Goal: Task Accomplishment & Management: Manage account settings

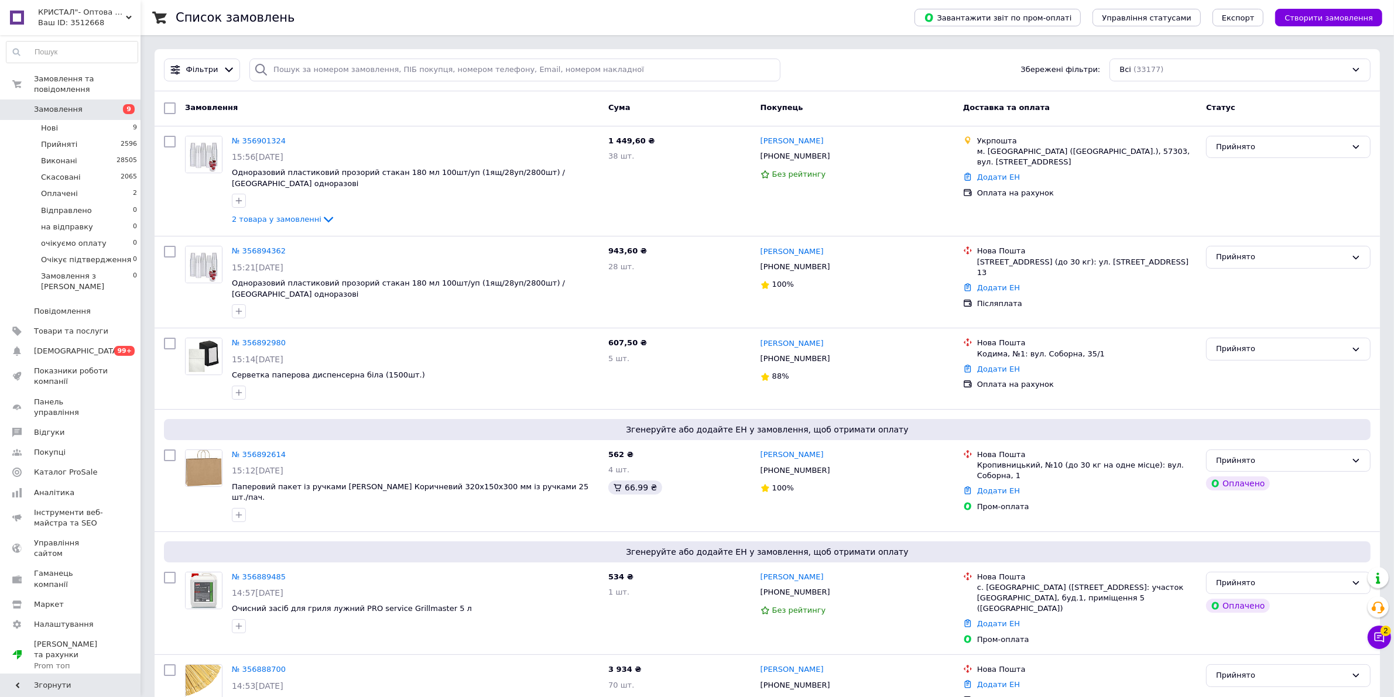
click at [83, 104] on span "Замовлення" at bounding box center [71, 109] width 74 height 11
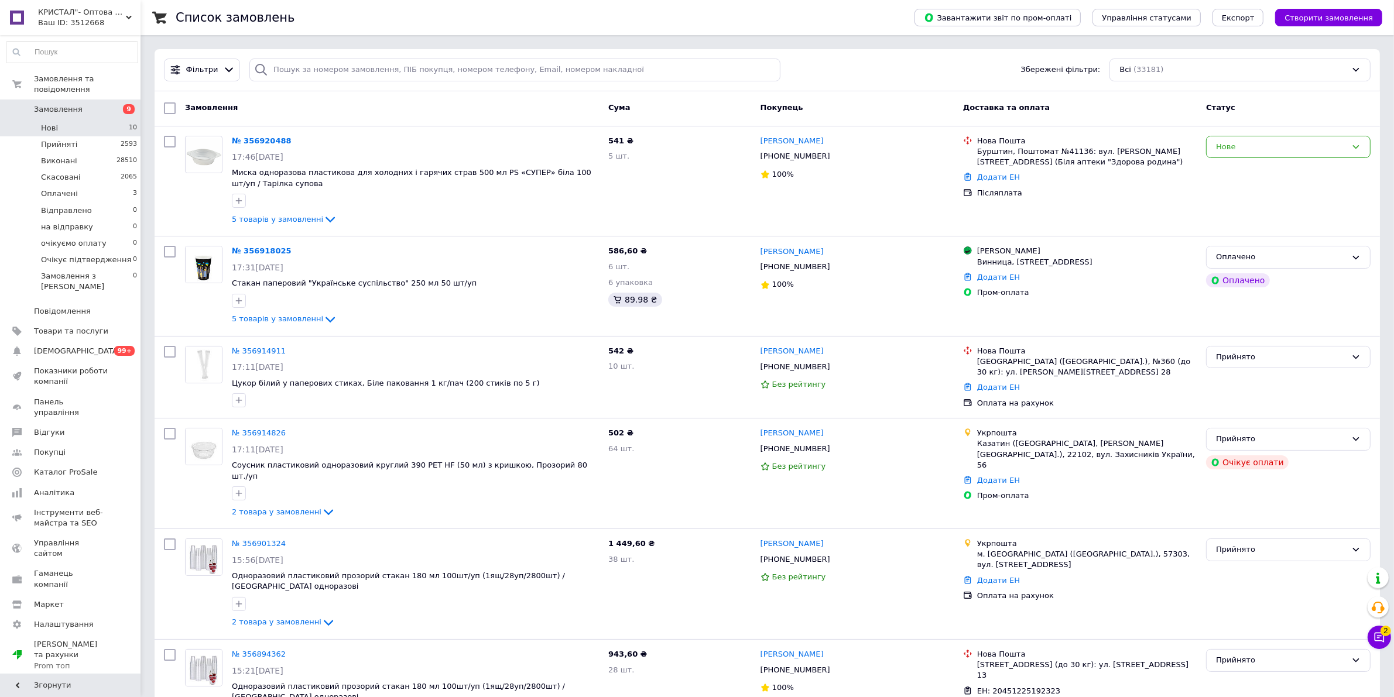
click at [97, 124] on li "Нові 10" at bounding box center [72, 128] width 144 height 16
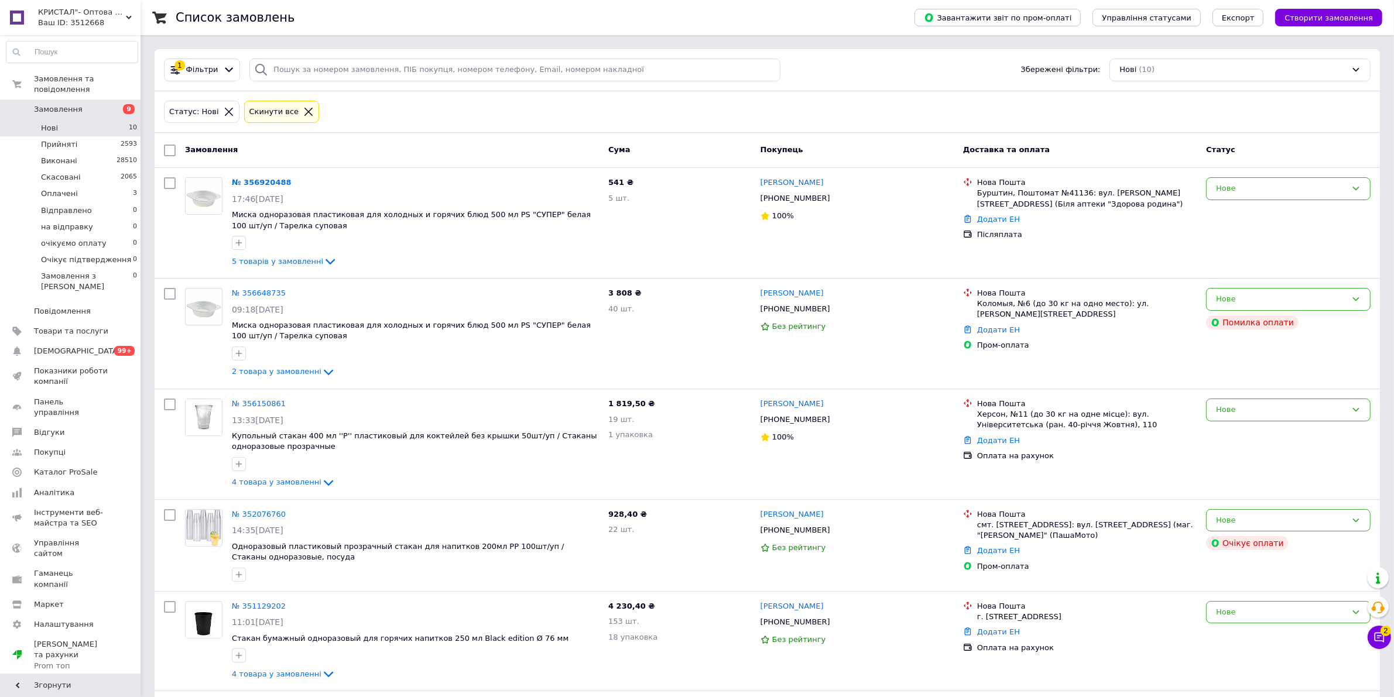
click at [304, 115] on icon at bounding box center [308, 112] width 8 height 8
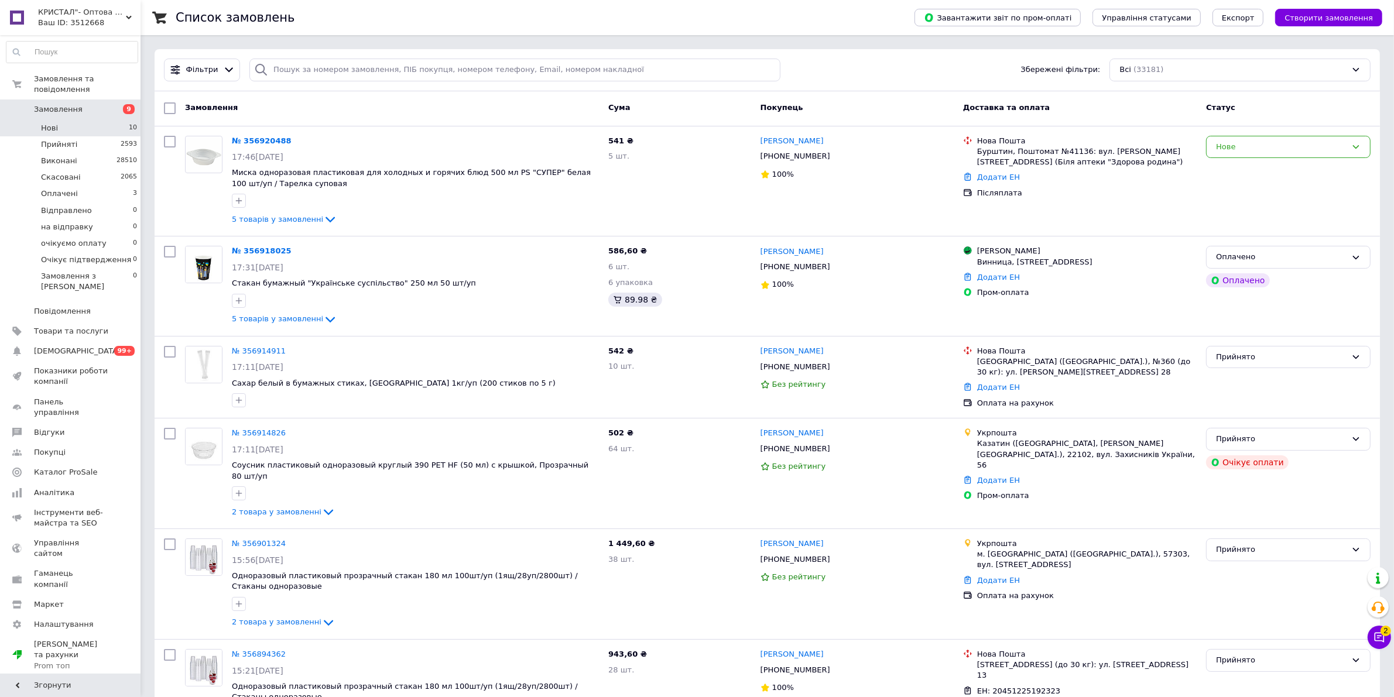
click at [69, 120] on li "Нові 10" at bounding box center [72, 128] width 144 height 16
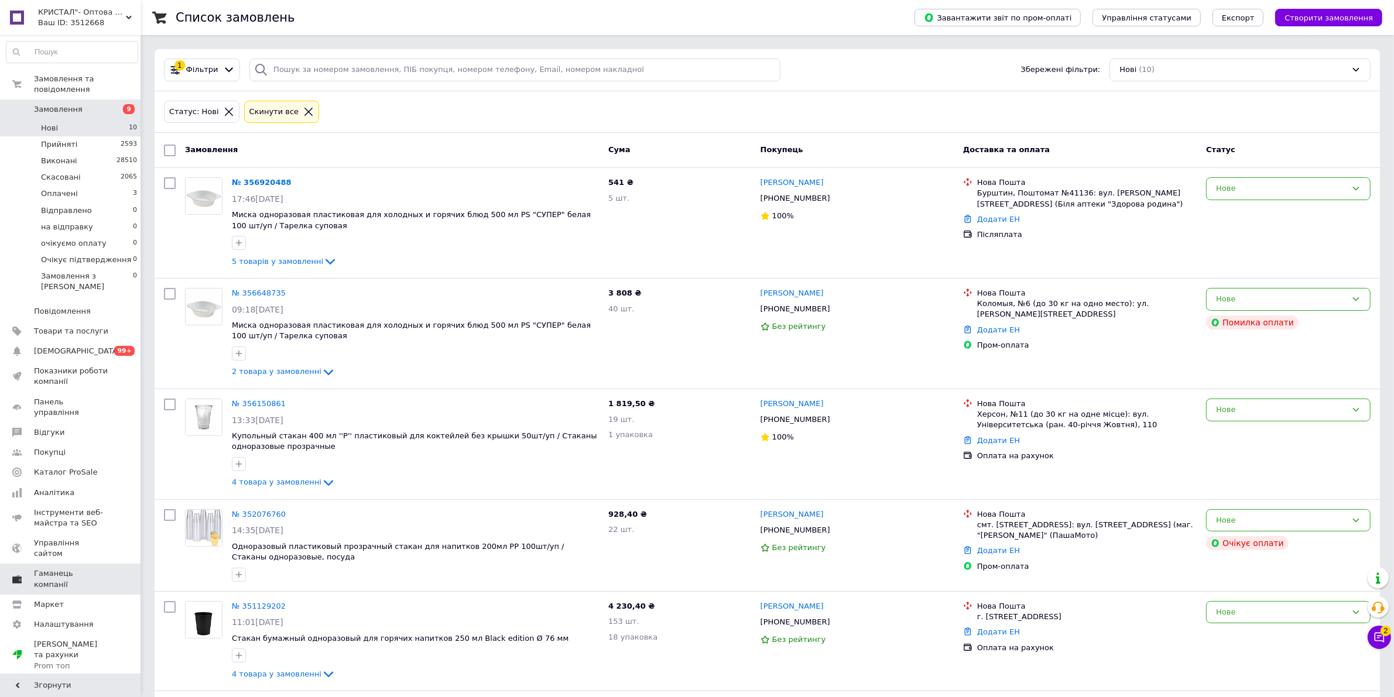
click at [74, 361] on link "Показники роботи компанії" at bounding box center [72, 376] width 144 height 30
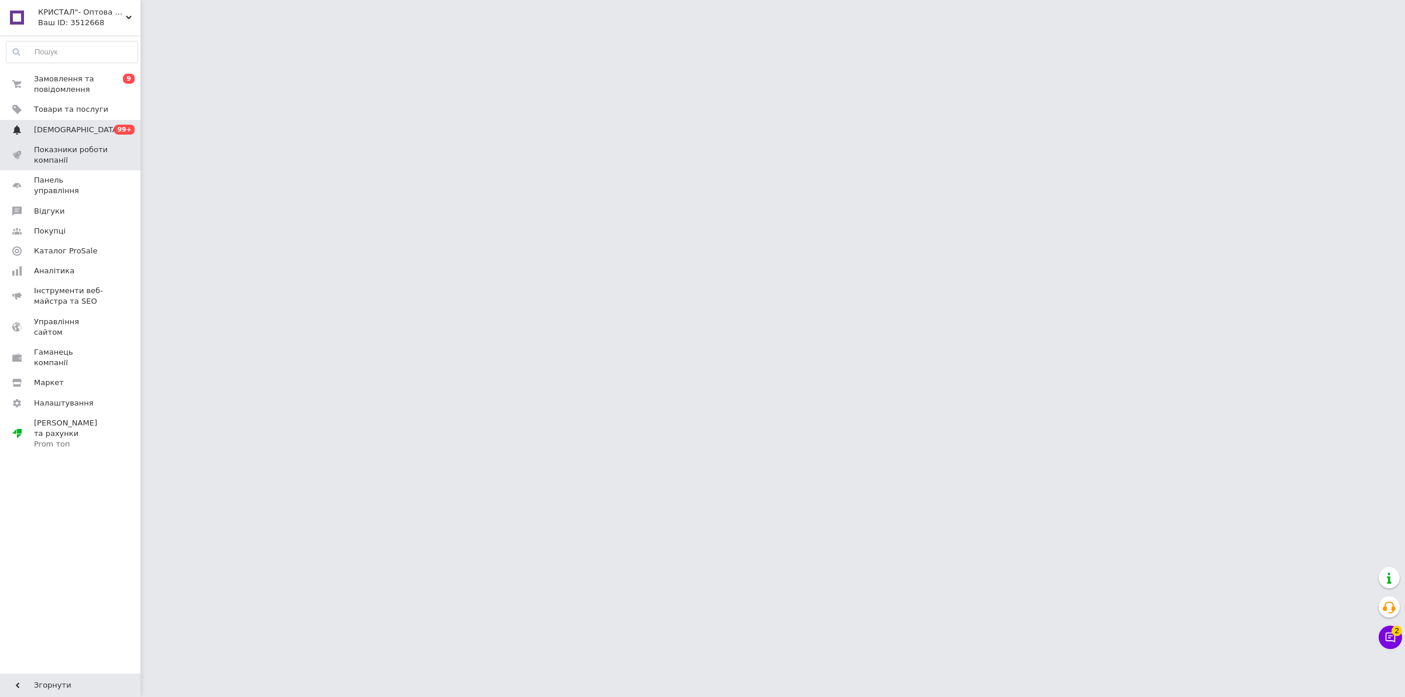
click at [95, 125] on span "[DEMOGRAPHIC_DATA]" at bounding box center [71, 130] width 74 height 11
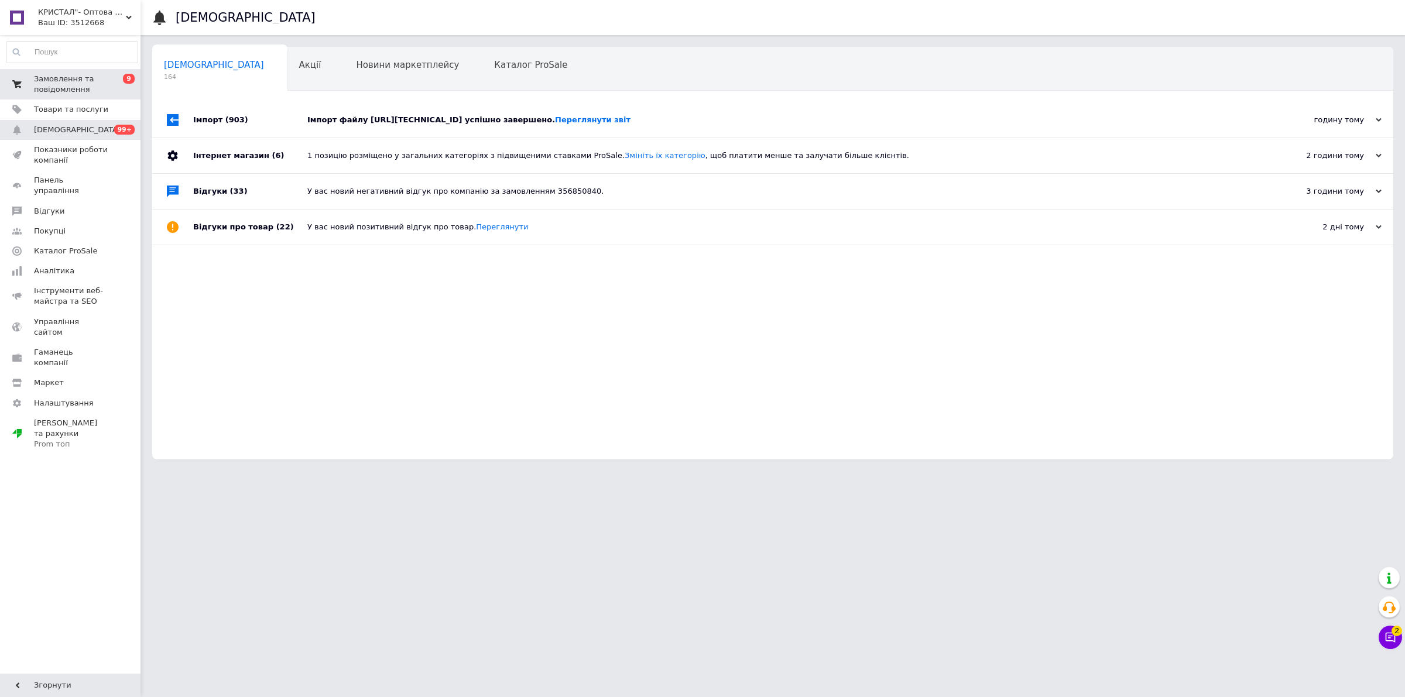
click at [77, 85] on span "Замовлення та повідомлення" at bounding box center [71, 84] width 74 height 21
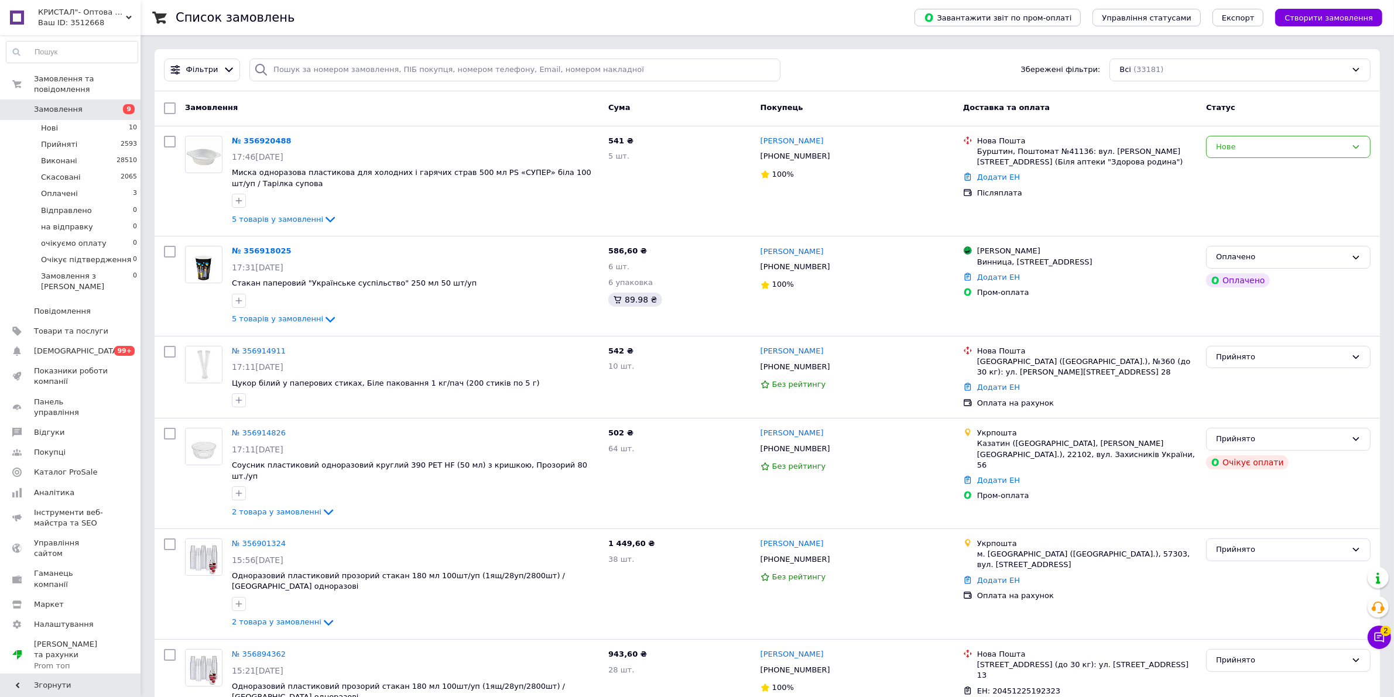
click at [53, 100] on link "Замовлення 9" at bounding box center [72, 110] width 144 height 20
click at [1383, 637] on icon at bounding box center [1380, 638] width 12 height 12
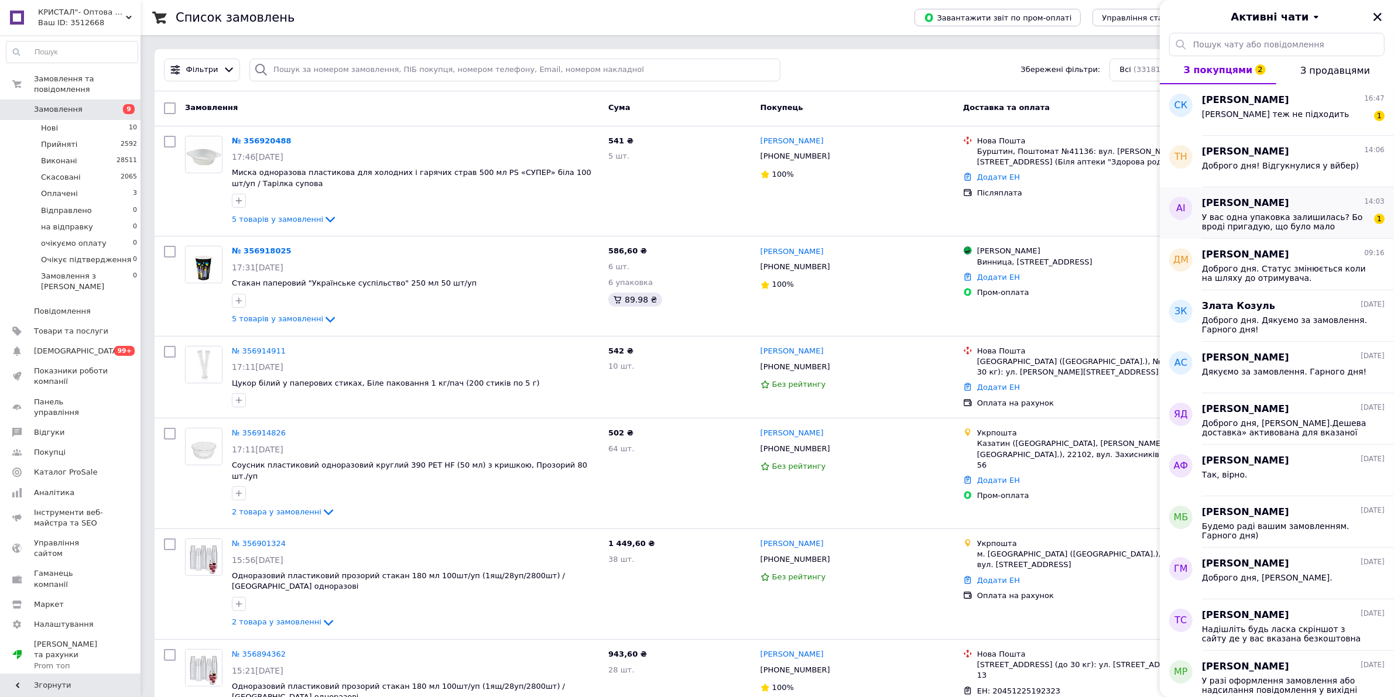
click at [1342, 218] on span "У вас одна упаковка залишилась? Бо вроді пригадую, що було мало" at bounding box center [1285, 222] width 166 height 19
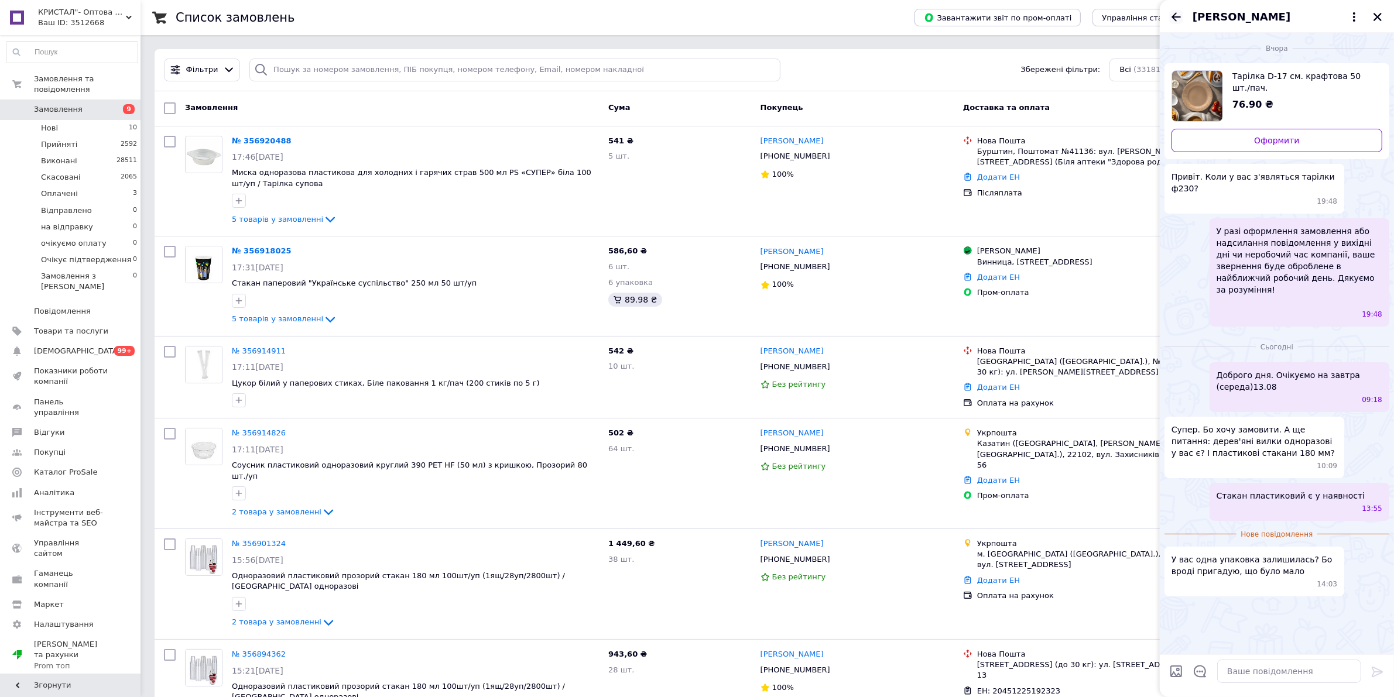
click at [1178, 15] on icon "Назад" at bounding box center [1176, 17] width 14 height 14
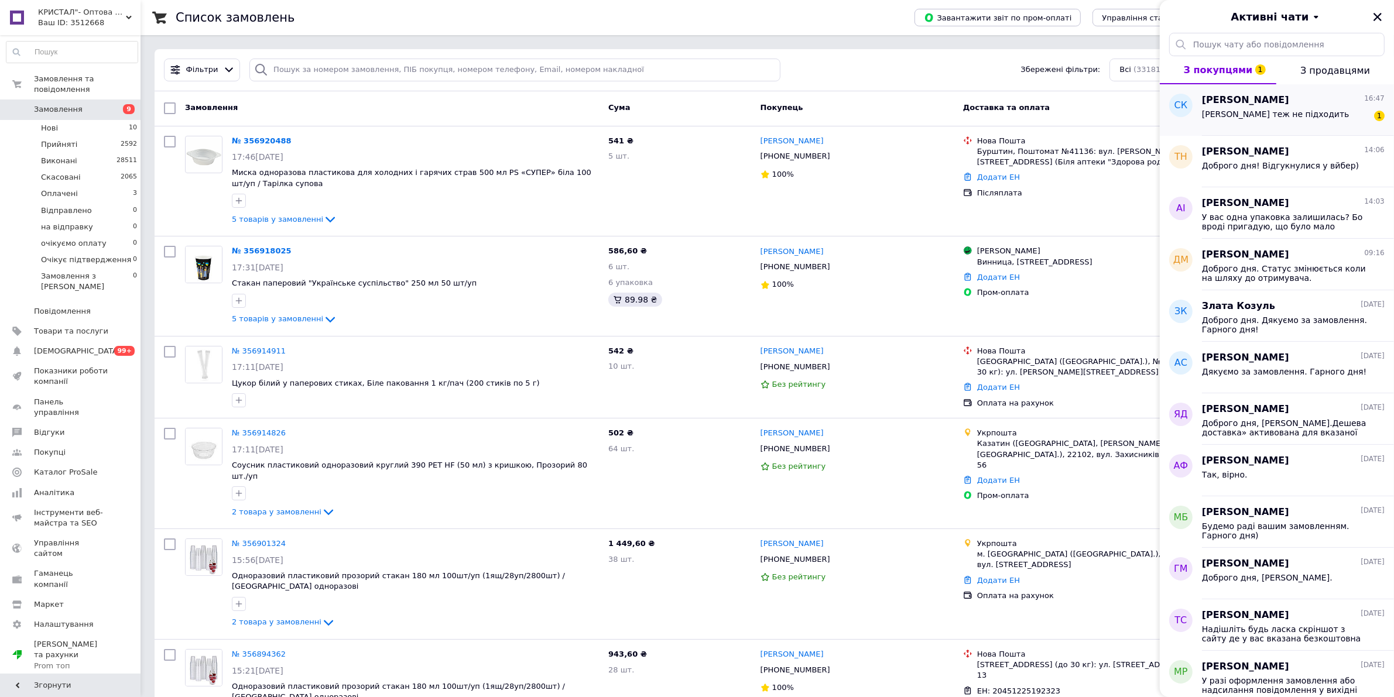
click at [1274, 121] on div "[PERSON_NAME] теж не підходить" at bounding box center [1276, 117] width 148 height 16
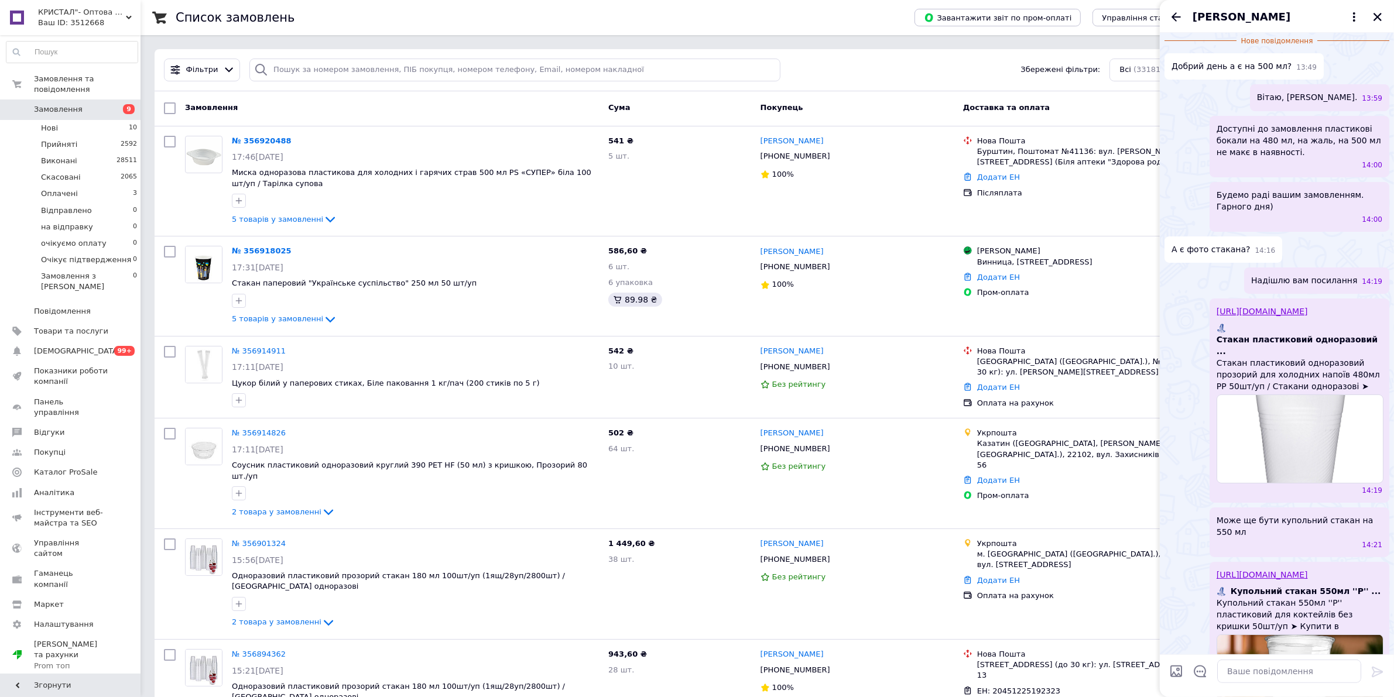
scroll to position [215, 0]
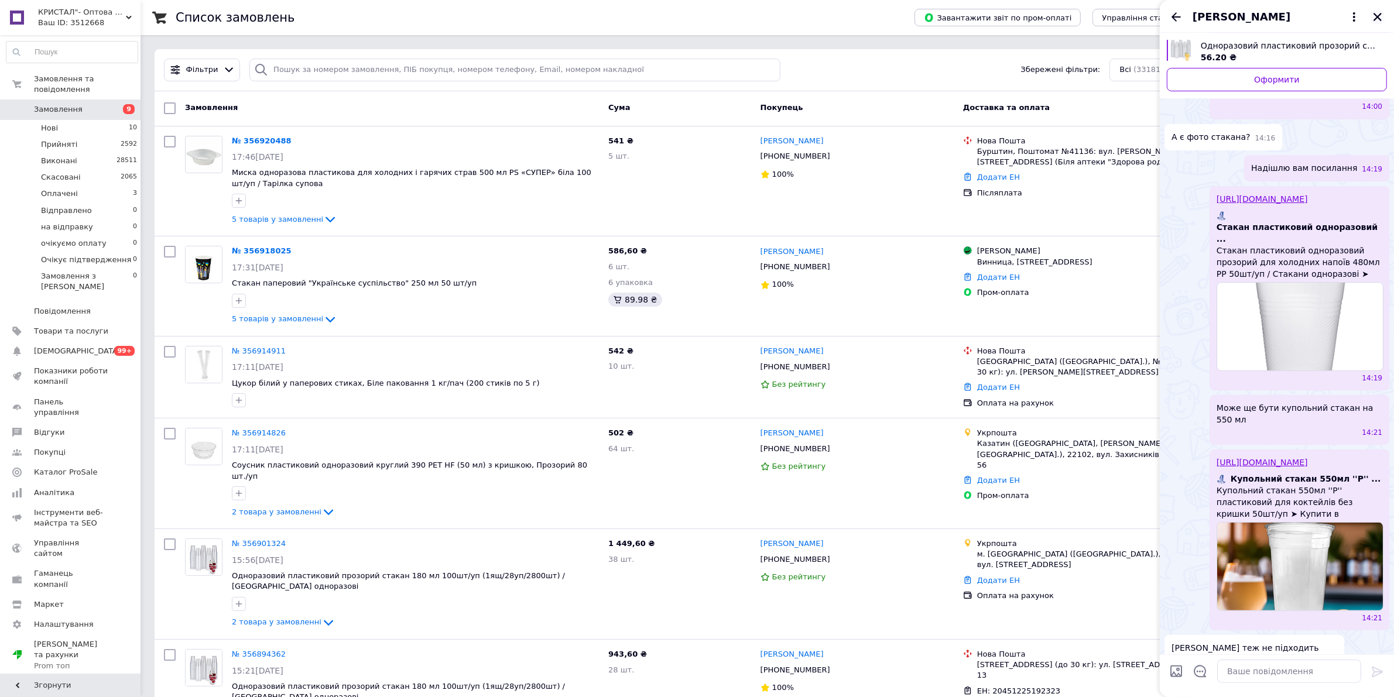
click at [1377, 16] on icon "Закрити" at bounding box center [1378, 17] width 8 height 8
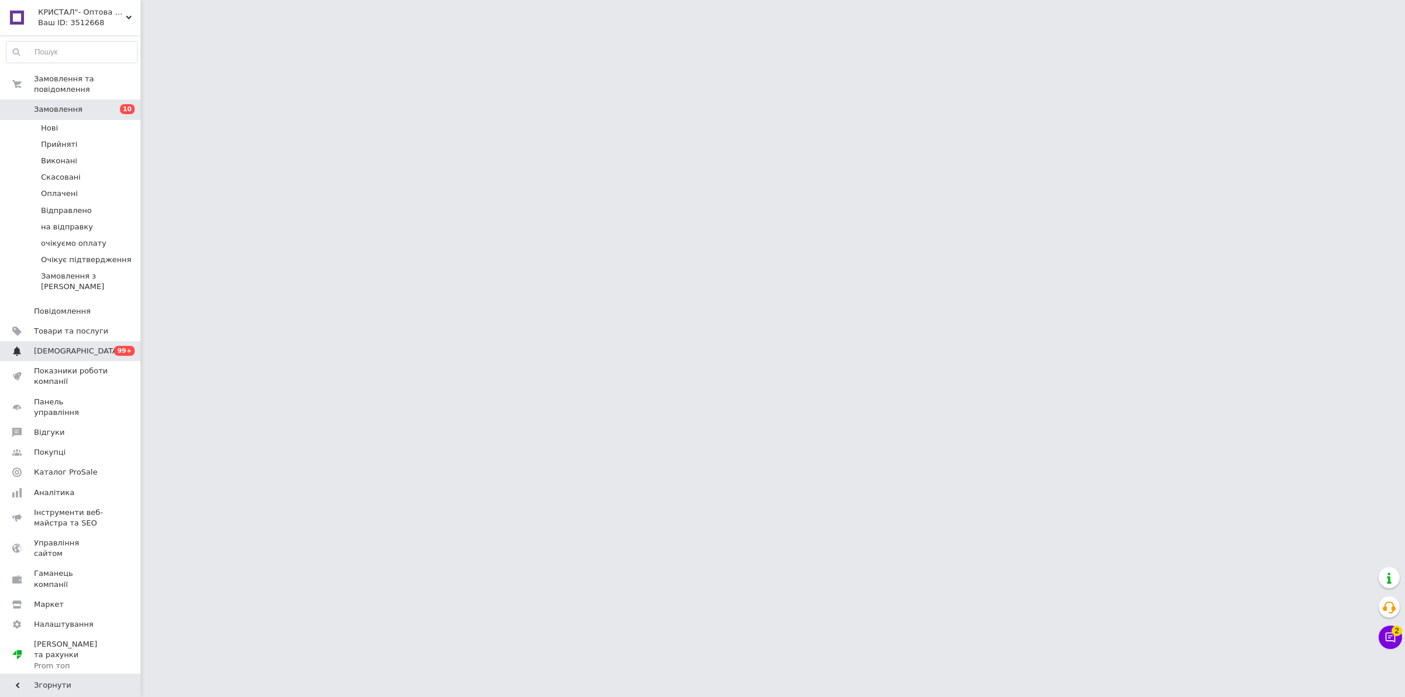
click at [82, 346] on span "[DEMOGRAPHIC_DATA]" at bounding box center [71, 351] width 74 height 11
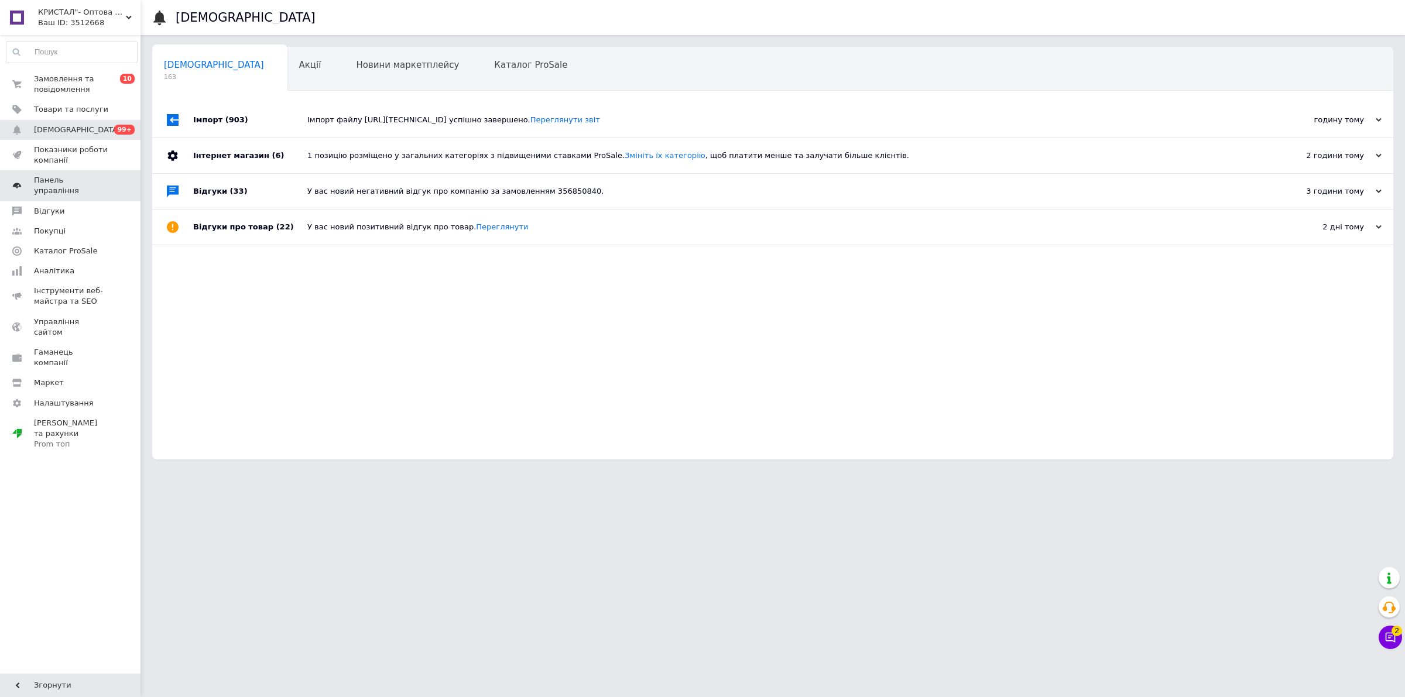
click at [65, 183] on span "Панель управління" at bounding box center [71, 185] width 74 height 21
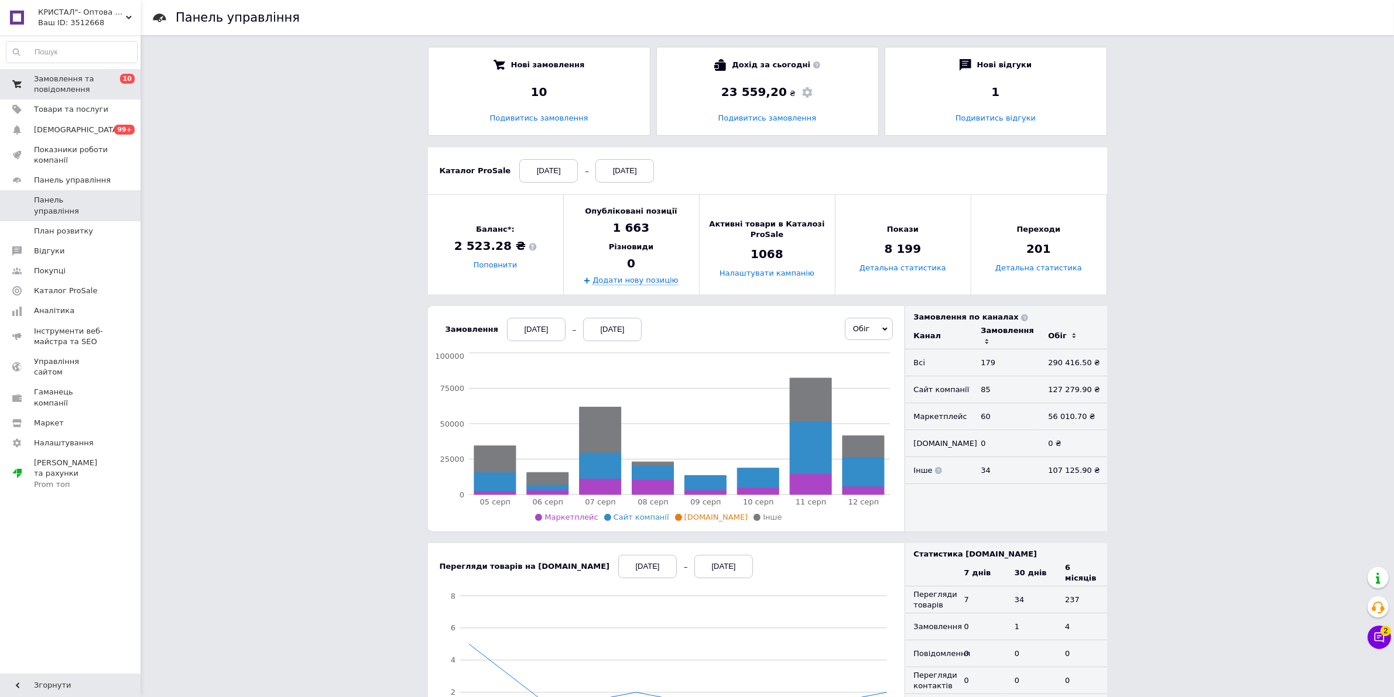
click at [107, 78] on span "Замовлення та повідомлення" at bounding box center [71, 84] width 74 height 21
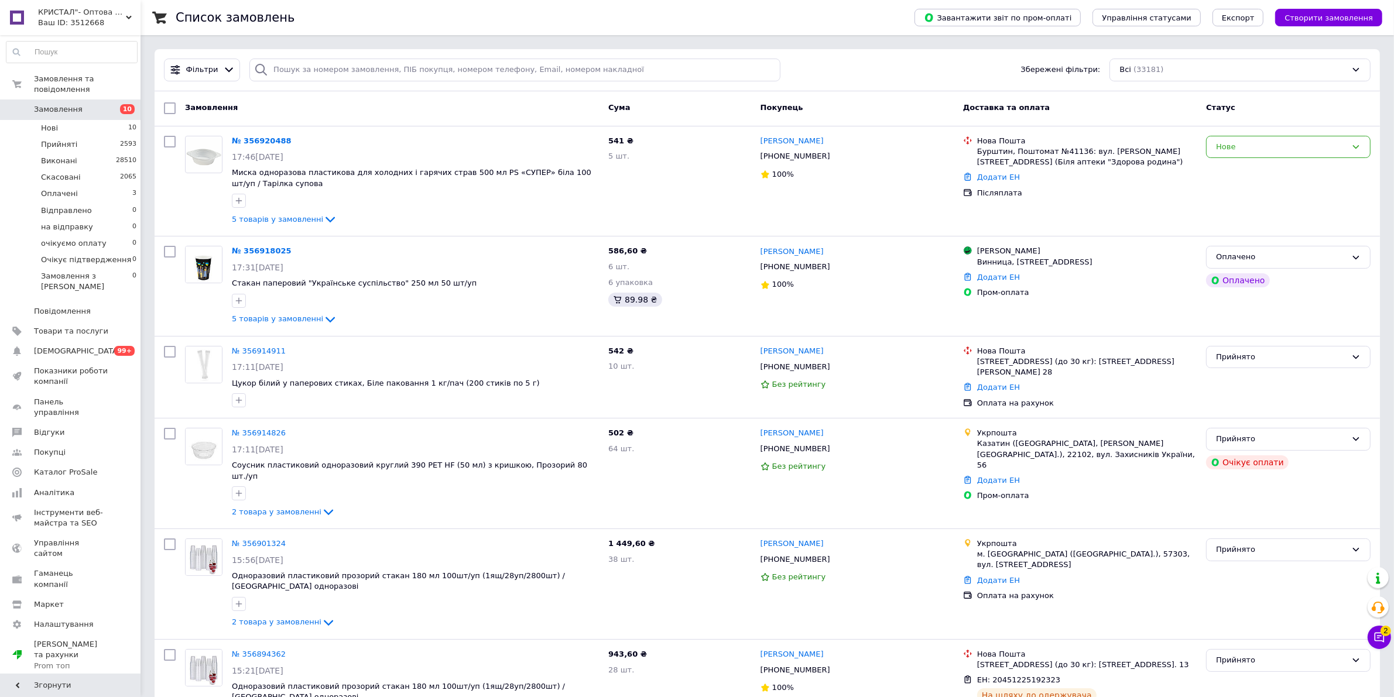
click at [101, 104] on span "Замовлення" at bounding box center [71, 109] width 74 height 11
click at [91, 346] on span "[DEMOGRAPHIC_DATA]" at bounding box center [71, 351] width 74 height 11
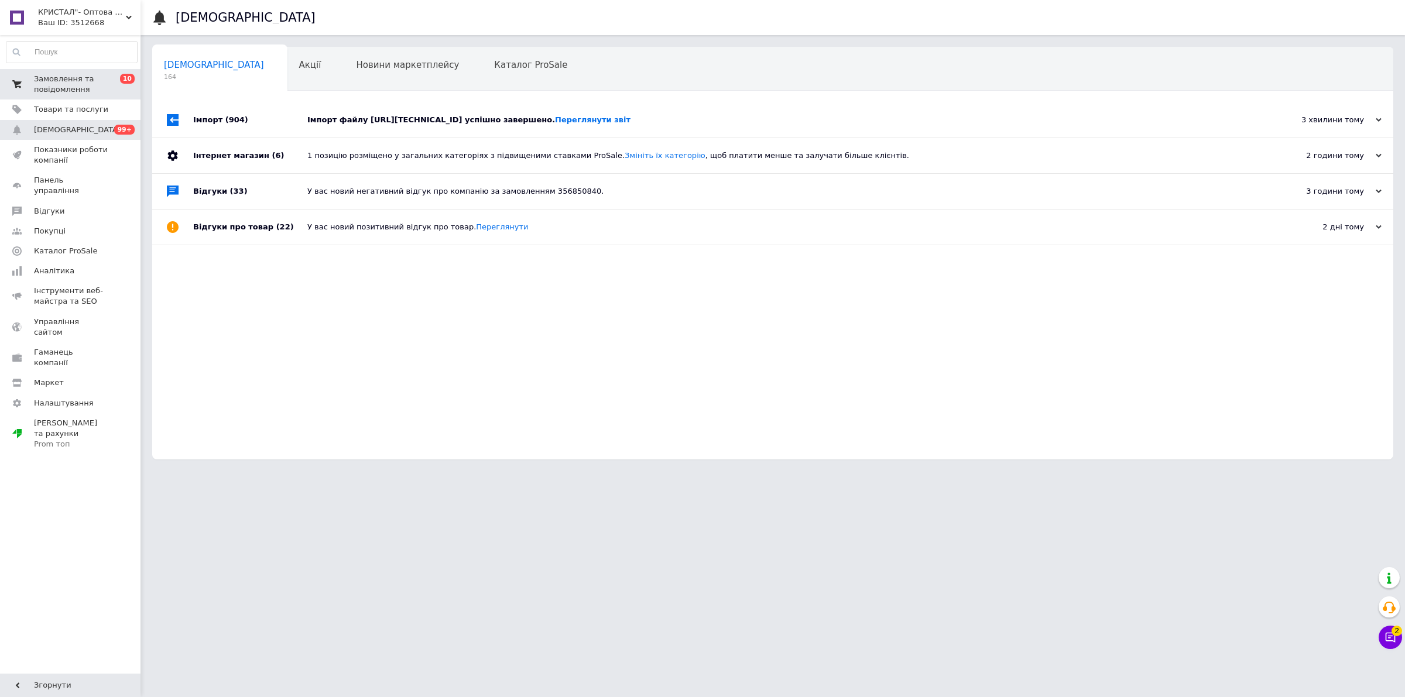
click at [57, 83] on span "Замовлення та повідомлення" at bounding box center [71, 84] width 74 height 21
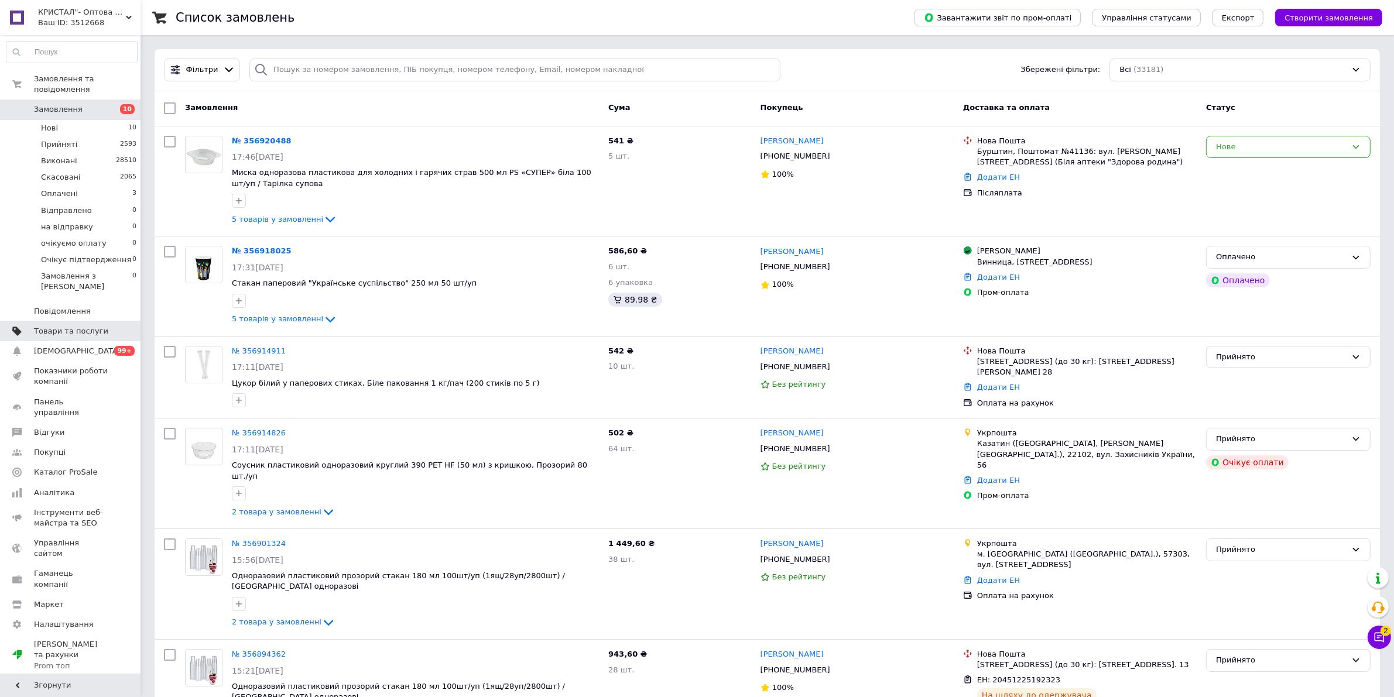
click at [89, 321] on link "Товари та послуги" at bounding box center [71, 331] width 143 height 20
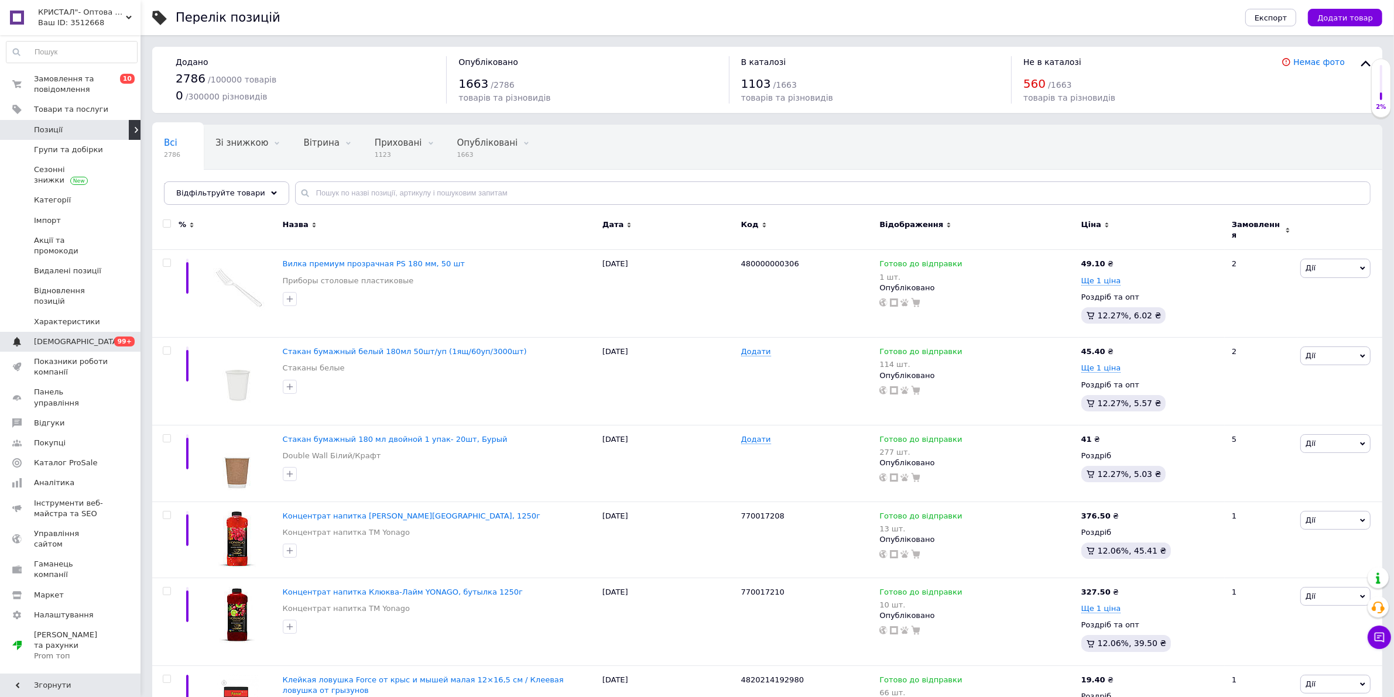
click at [90, 332] on link "Сповіщення 0 99+" at bounding box center [71, 342] width 143 height 20
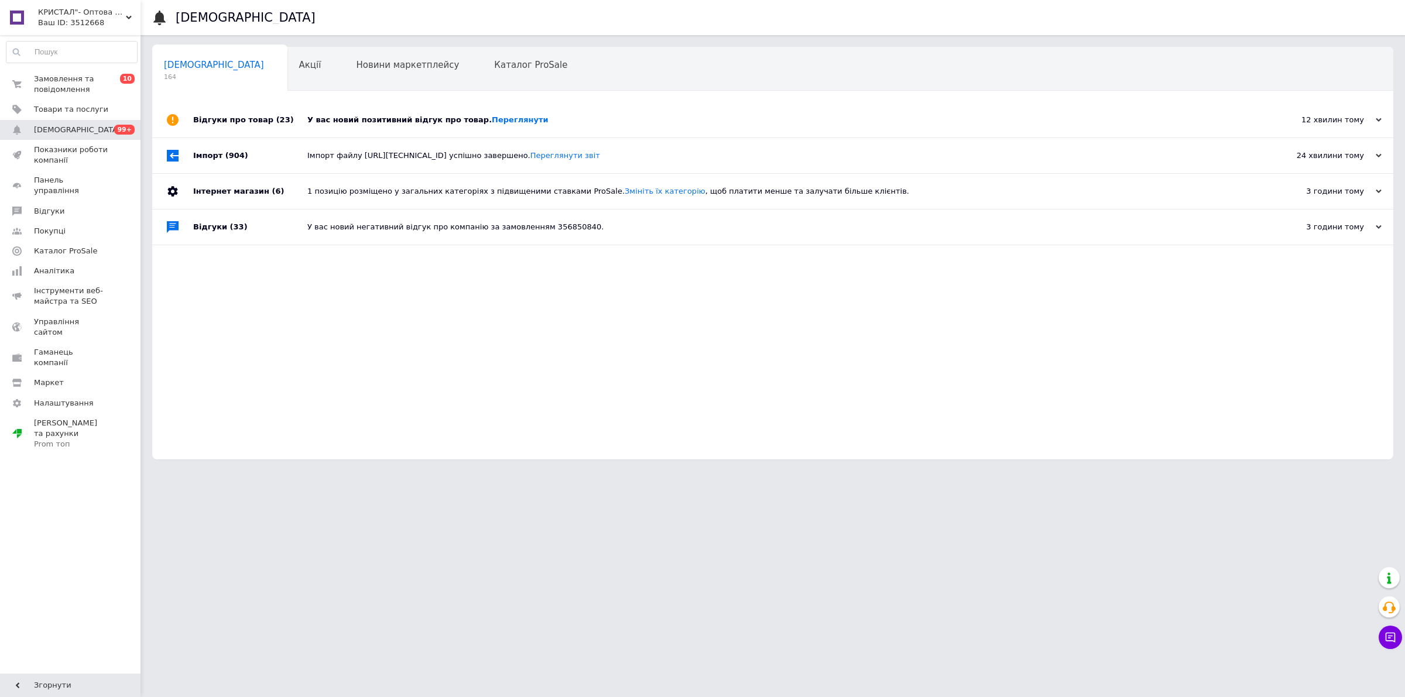
click at [392, 120] on div "У вас новий позитивний відгук про товар. Переглянути" at bounding box center [785, 120] width 957 height 11
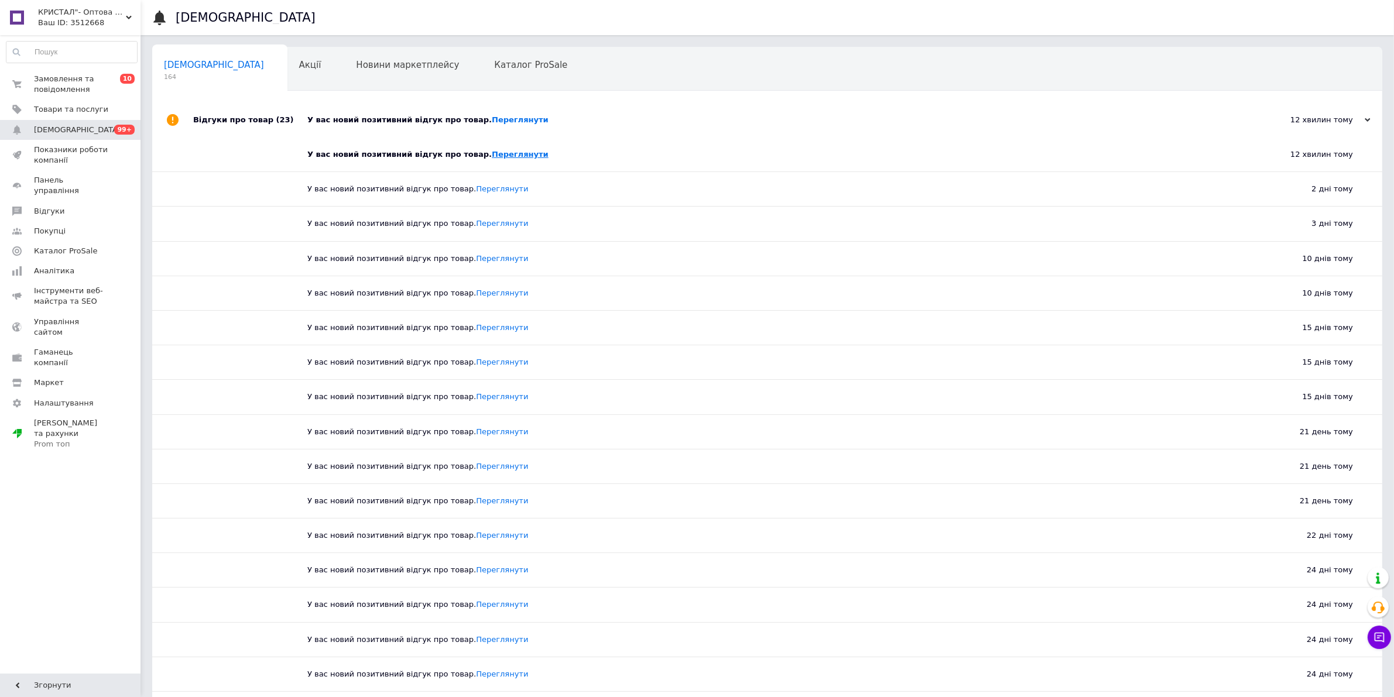
click at [492, 157] on link "Переглянути" at bounding box center [520, 154] width 57 height 9
